Goal: Information Seeking & Learning: Learn about a topic

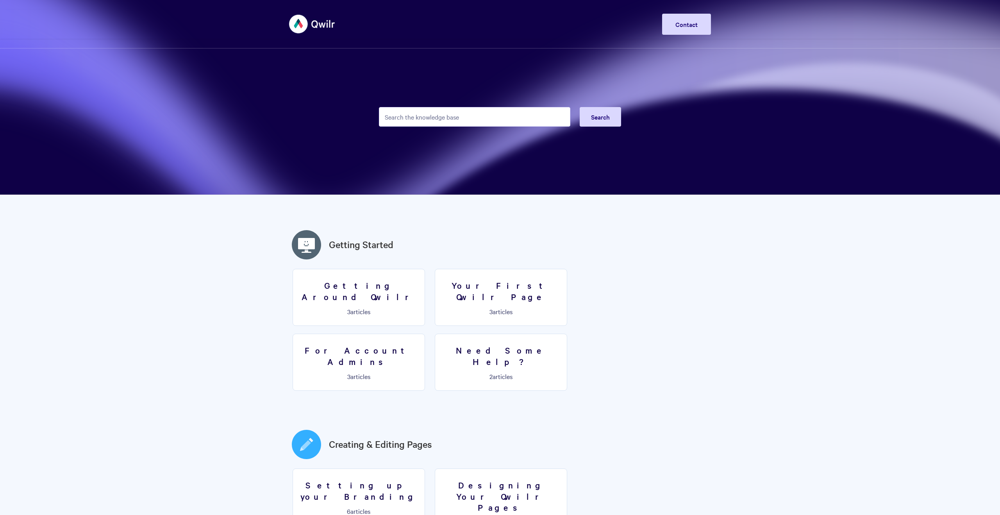
click at [438, 116] on input "Search the knowledge base" at bounding box center [474, 117] width 191 height 20
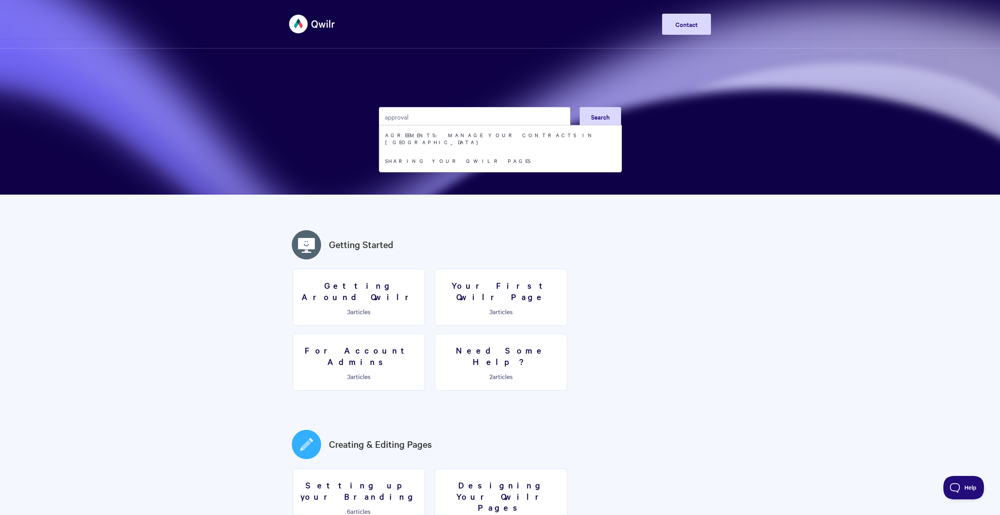
type input "approval"
